Goal: Transaction & Acquisition: Purchase product/service

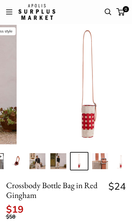
scroll to position [0, 45]
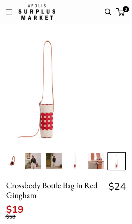
click at [72, 123] on img at bounding box center [47, 85] width 120 height 120
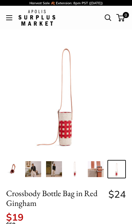
click at [96, 167] on img at bounding box center [96, 169] width 16 height 16
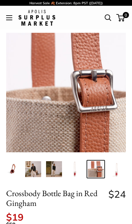
click at [76, 173] on img at bounding box center [75, 169] width 16 height 16
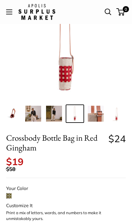
scroll to position [55, 0]
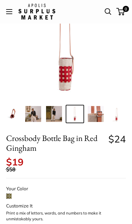
click at [72, 78] on img at bounding box center [66, 38] width 120 height 120
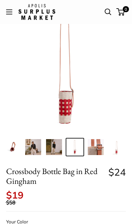
scroll to position [22, 0]
click at [72, 106] on img at bounding box center [66, 71] width 120 height 120
click at [75, 101] on img at bounding box center [66, 71] width 120 height 120
click at [67, 106] on img at bounding box center [66, 71] width 120 height 120
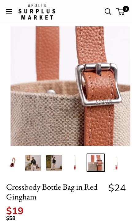
scroll to position [0, 0]
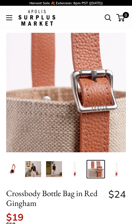
click at [98, 171] on img at bounding box center [96, 169] width 16 height 16
click at [78, 175] on img at bounding box center [75, 169] width 16 height 16
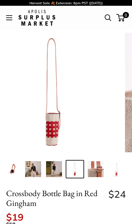
click at [61, 170] on img at bounding box center [54, 169] width 16 height 16
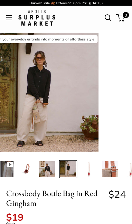
scroll to position [0, 26]
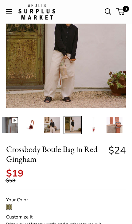
click at [56, 130] on img at bounding box center [52, 125] width 16 height 16
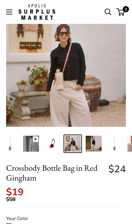
scroll to position [25, 0]
click at [77, 98] on img at bounding box center [66, 67] width 120 height 120
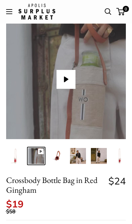
scroll to position [0, 0]
